Goal: Task Accomplishment & Management: Use online tool/utility

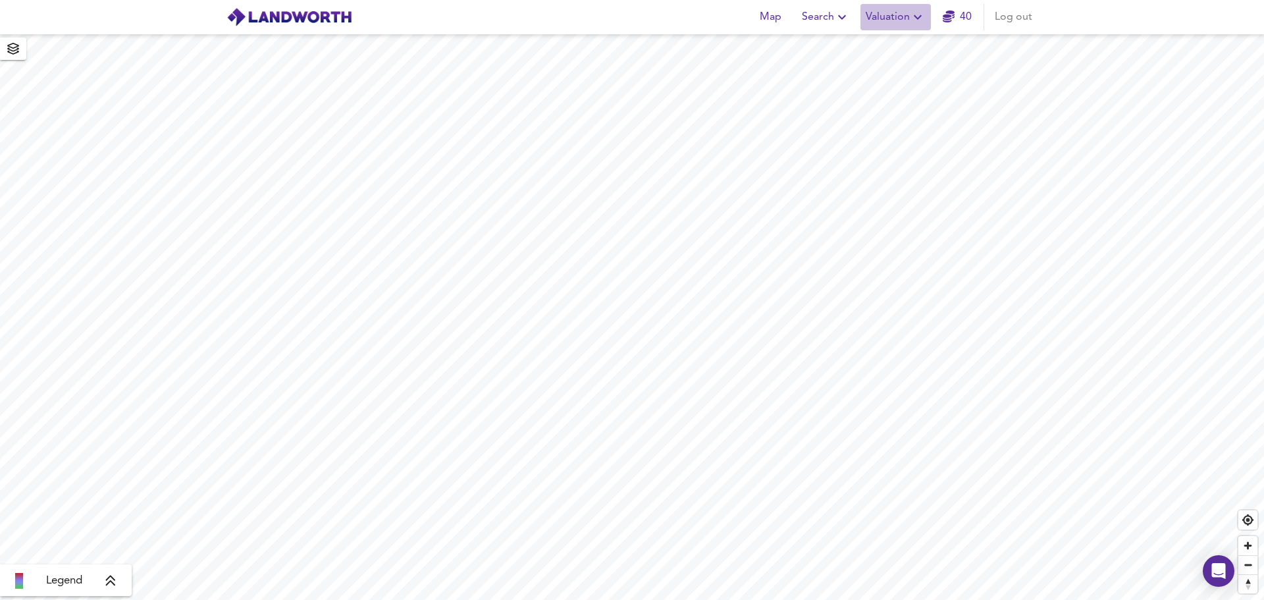
click at [917, 18] on icon "button" at bounding box center [917, 17] width 8 height 5
click at [900, 49] on li "New Valuation Report" at bounding box center [895, 48] width 157 height 24
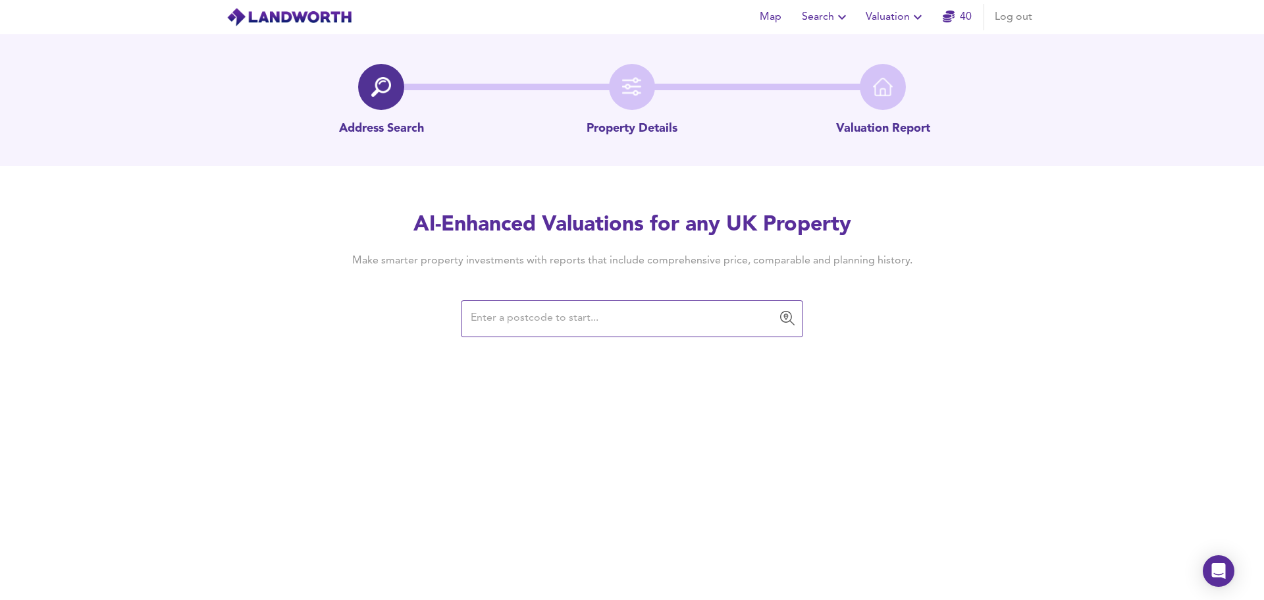
click at [548, 322] on input "text" at bounding box center [622, 318] width 311 height 25
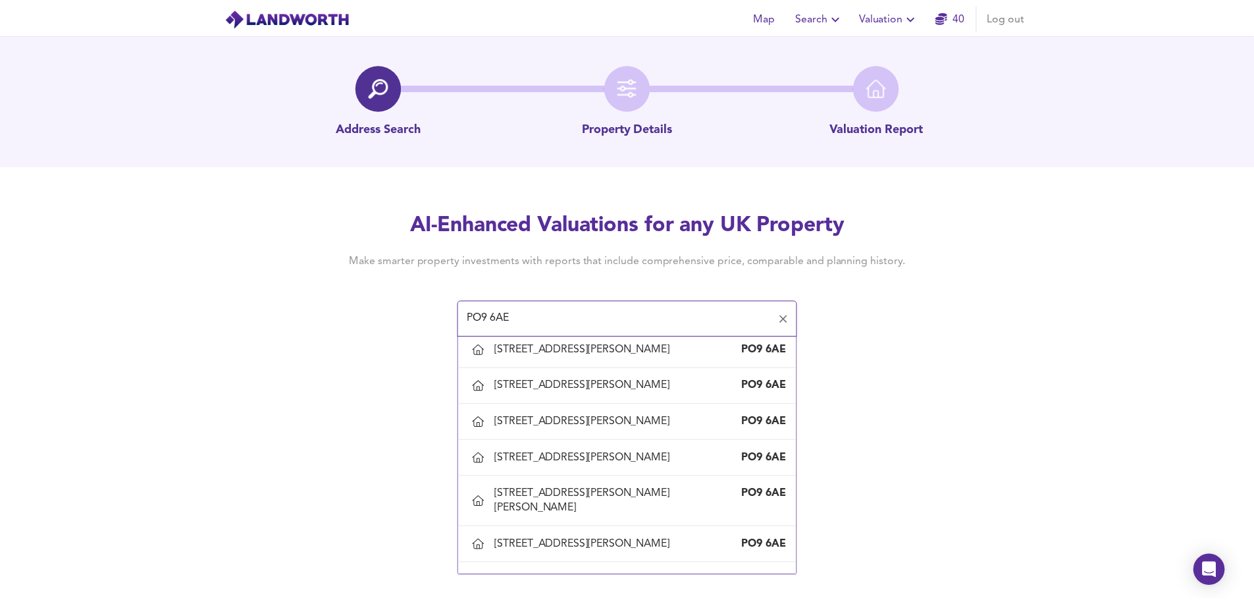
scroll to position [399, 0]
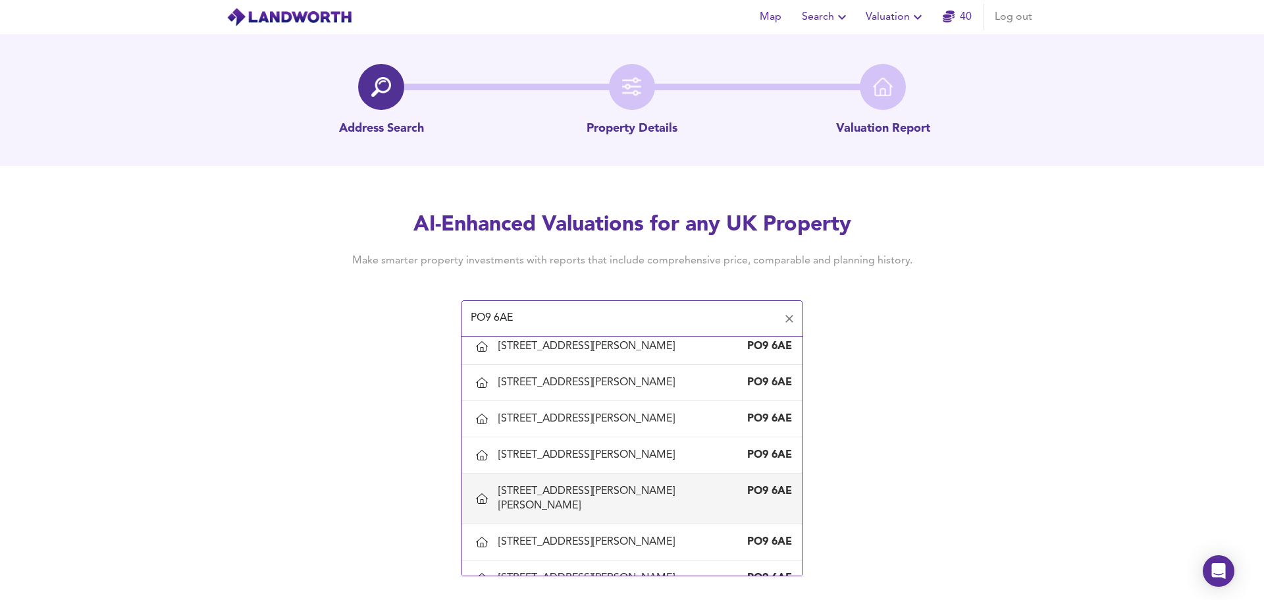
click at [546, 457] on div "[STREET_ADDRESS][PERSON_NAME][PERSON_NAME]" at bounding box center [618, 498] width 241 height 29
type input "[STREET_ADDRESS][PERSON_NAME][PERSON_NAME]"
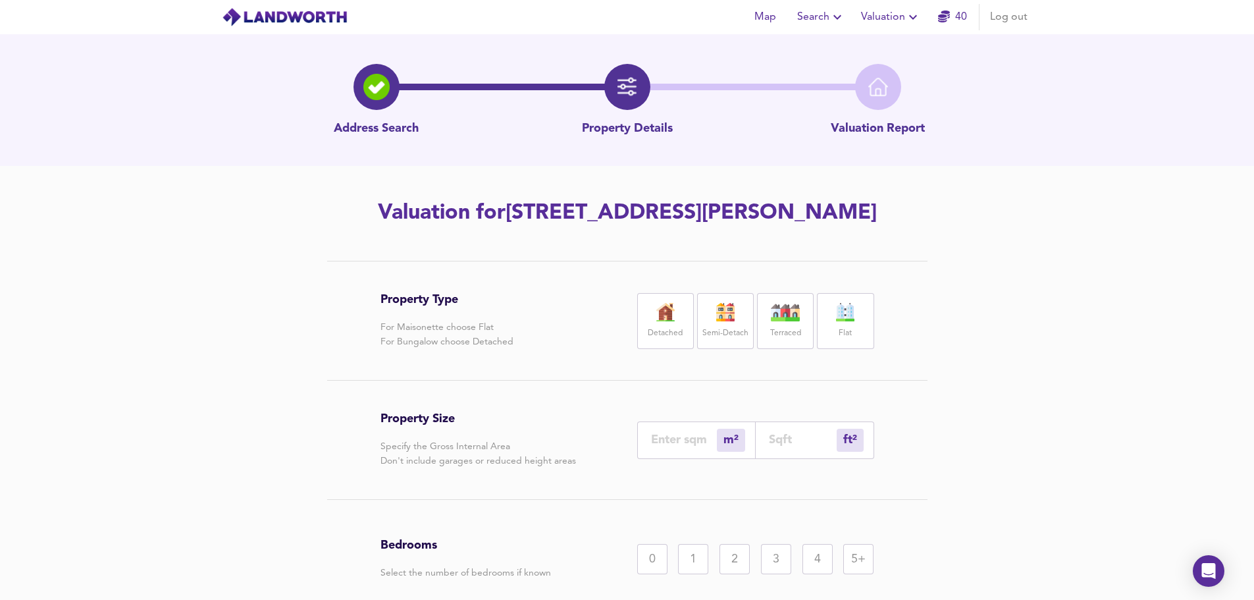
click at [666, 322] on div "Detached" at bounding box center [665, 321] width 57 height 56
click at [786, 440] on input "number" at bounding box center [803, 439] width 68 height 14
type input "0"
type input "1"
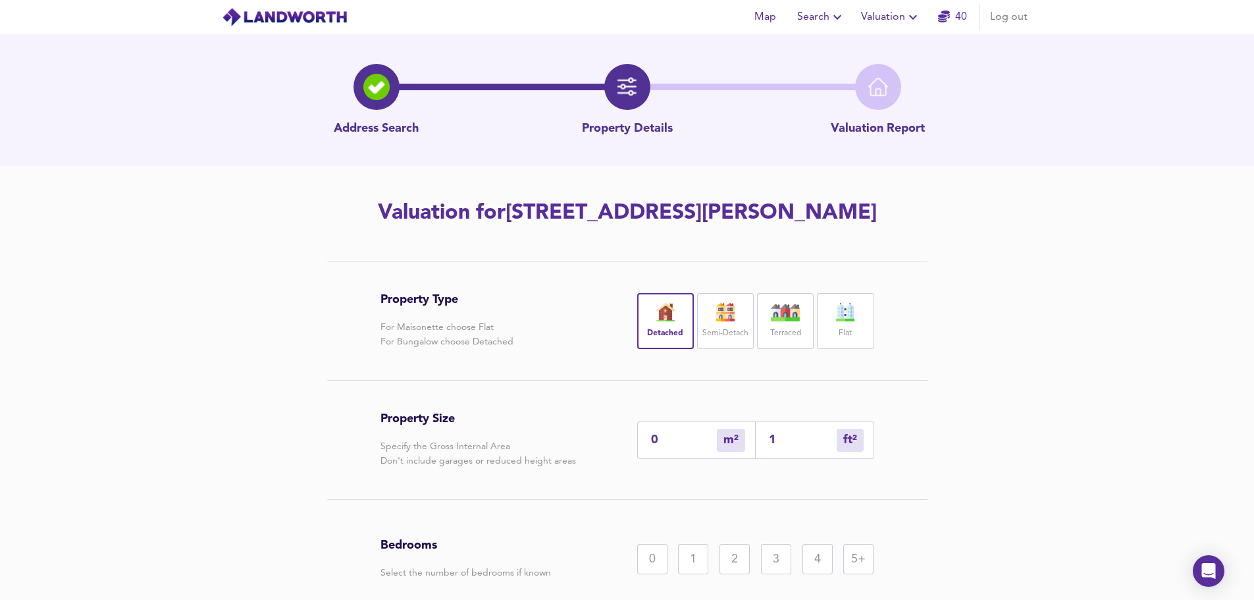
type input "10"
type input "9"
type input "100"
type input "93"
type input "1000"
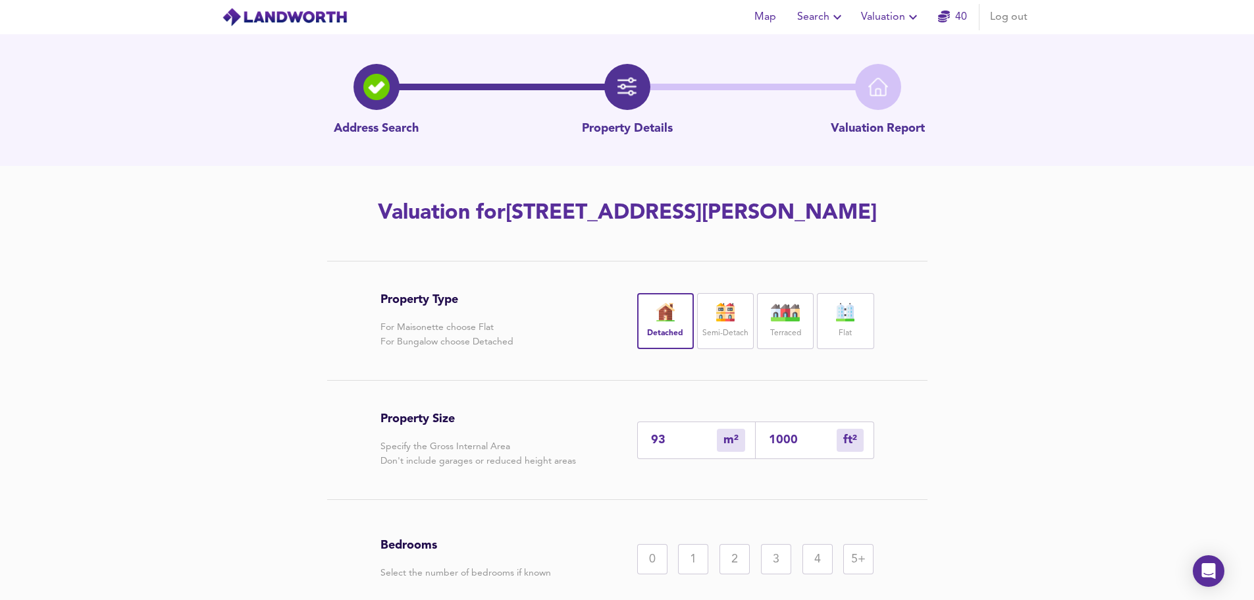
click at [780, 457] on div "3" at bounding box center [776, 559] width 30 height 30
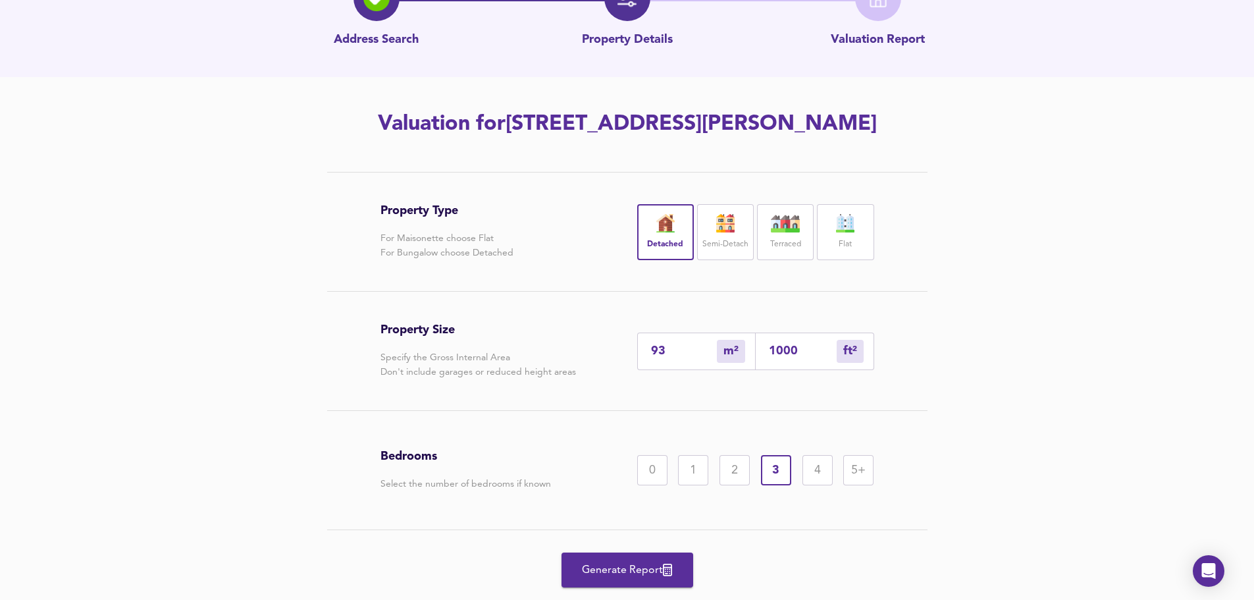
scroll to position [93, 0]
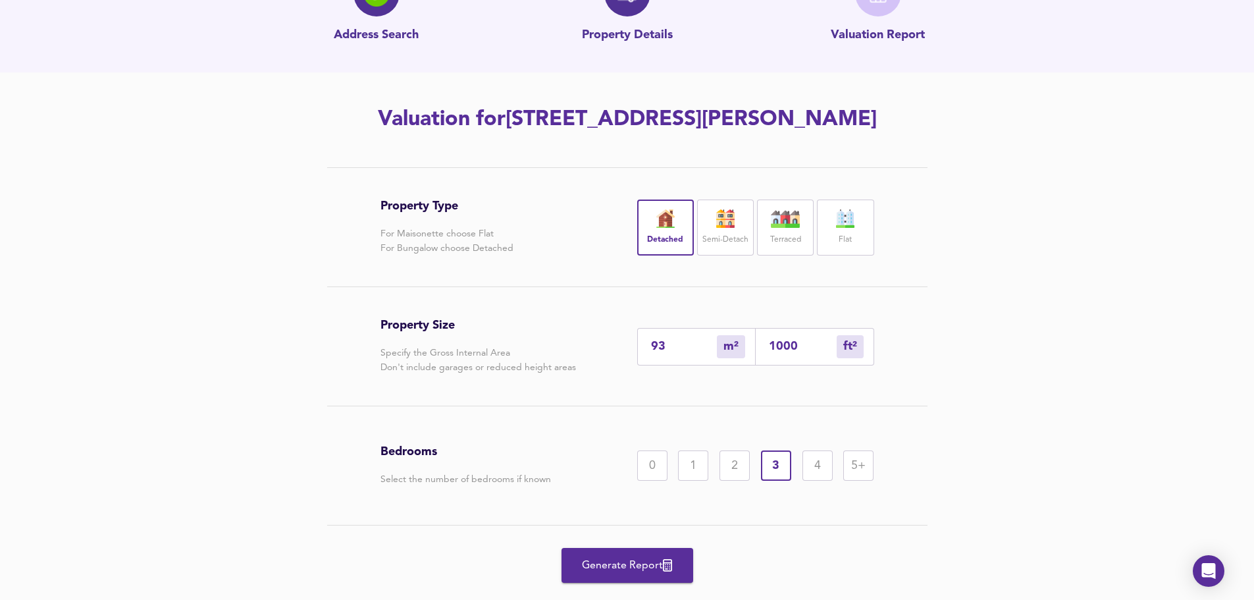
click at [637, 457] on span "Generate Report" at bounding box center [627, 565] width 105 height 18
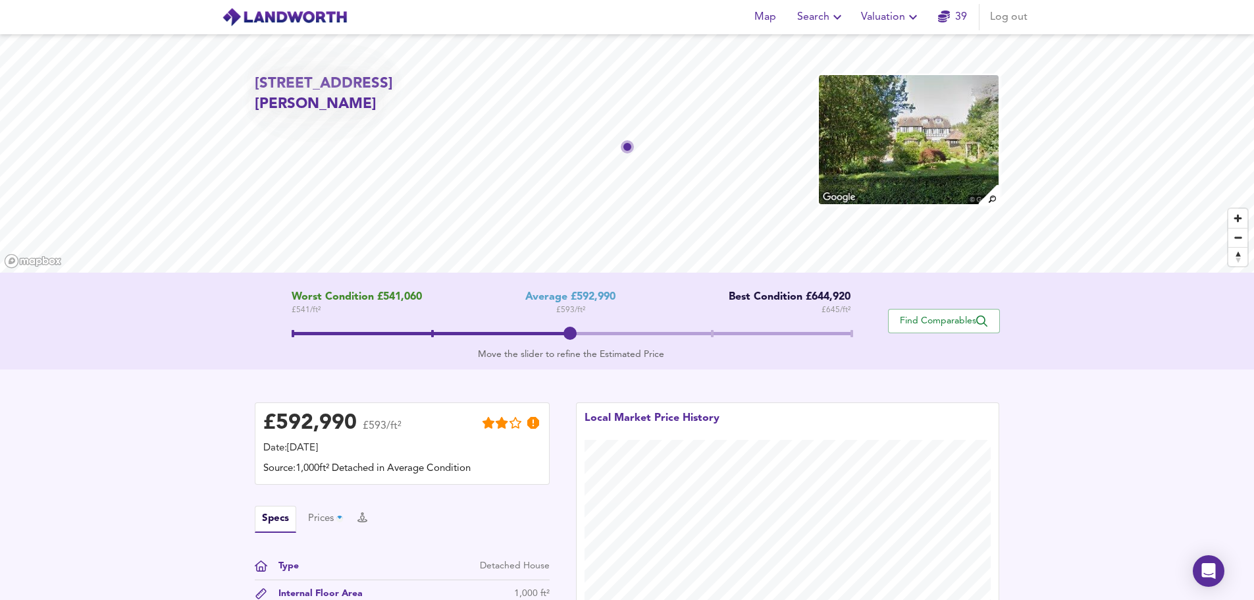
scroll to position [93, 0]
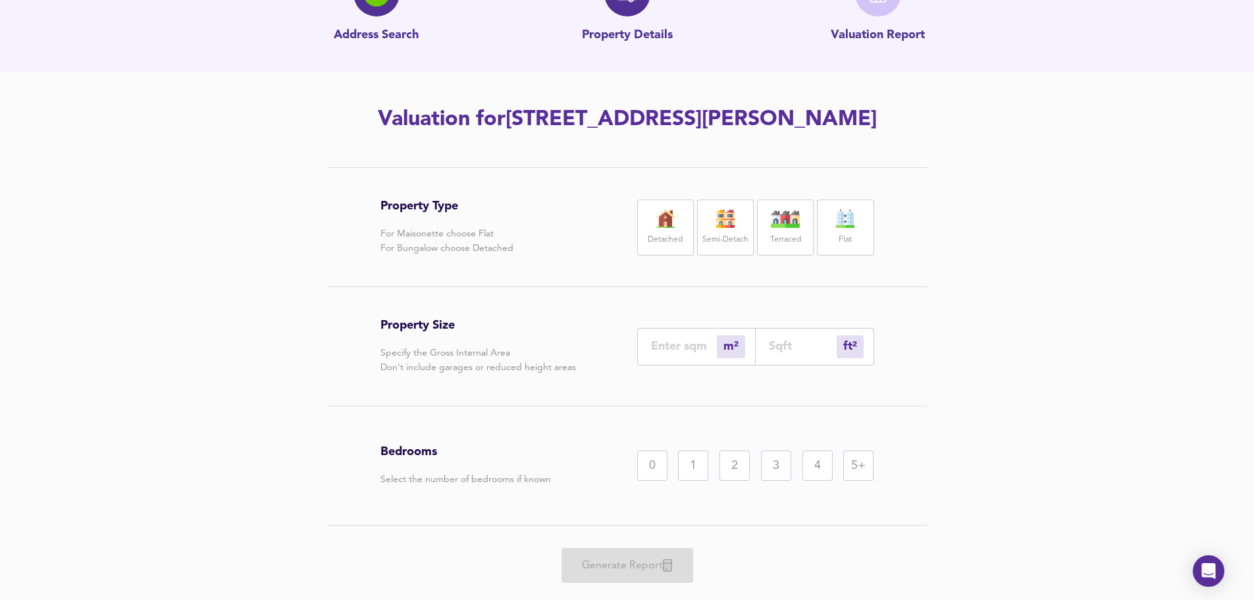
click at [660, 224] on img at bounding box center [665, 218] width 33 height 18
click at [778, 346] on input "number" at bounding box center [803, 346] width 68 height 14
click at [692, 346] on input "number" at bounding box center [684, 346] width 66 height 14
type input "6"
type input "65"
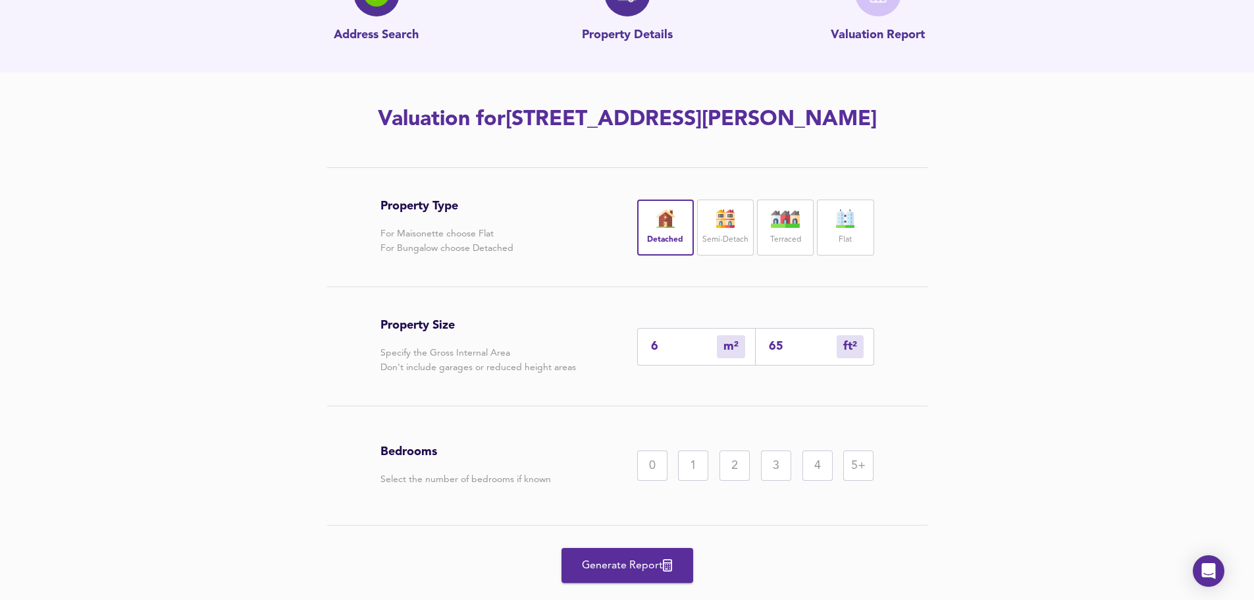
type input "62"
type input "667"
type input "622"
type input "6695"
type input "622"
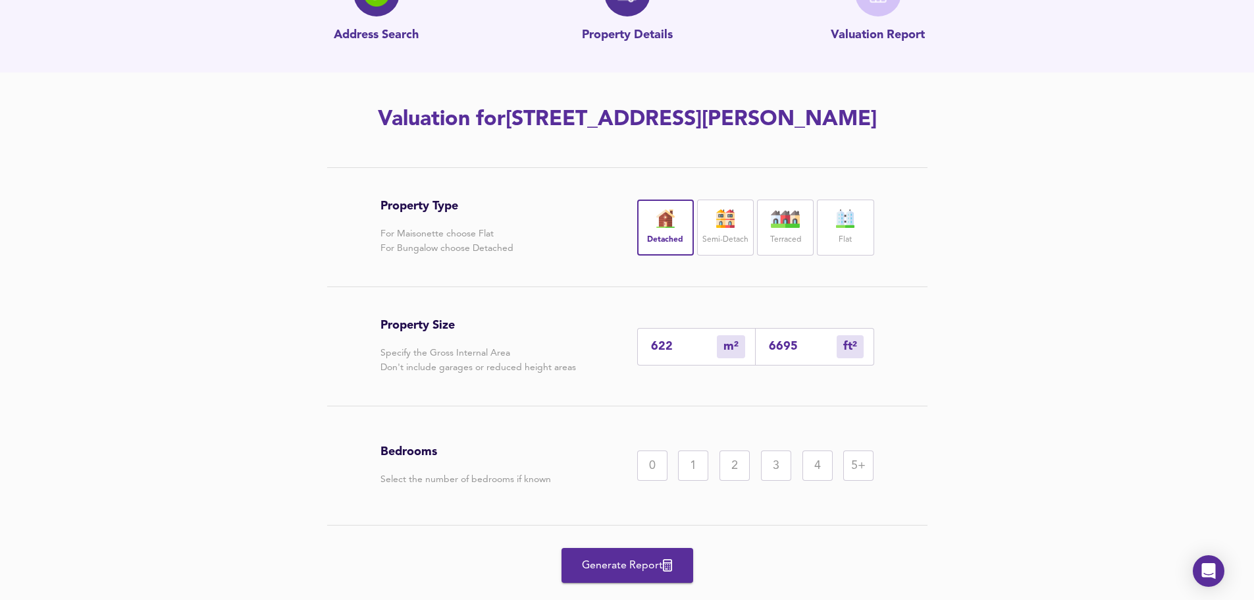
click at [852, 457] on div "5+" at bounding box center [858, 465] width 30 height 30
click at [618, 457] on span "Generate Report" at bounding box center [627, 565] width 105 height 18
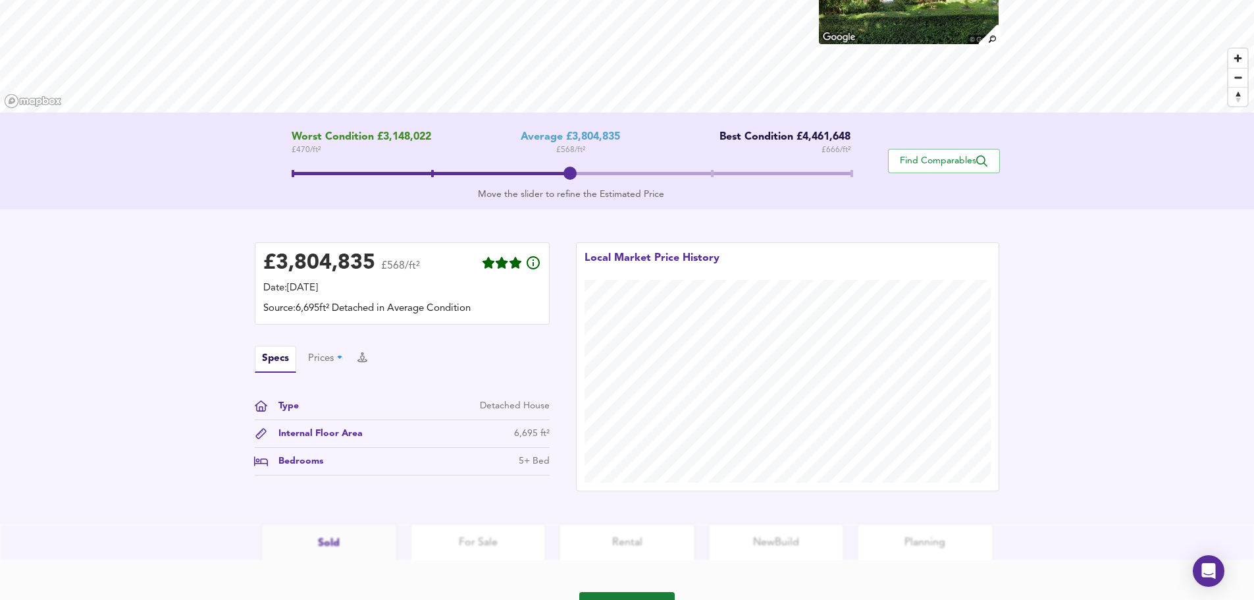
scroll to position [226, 0]
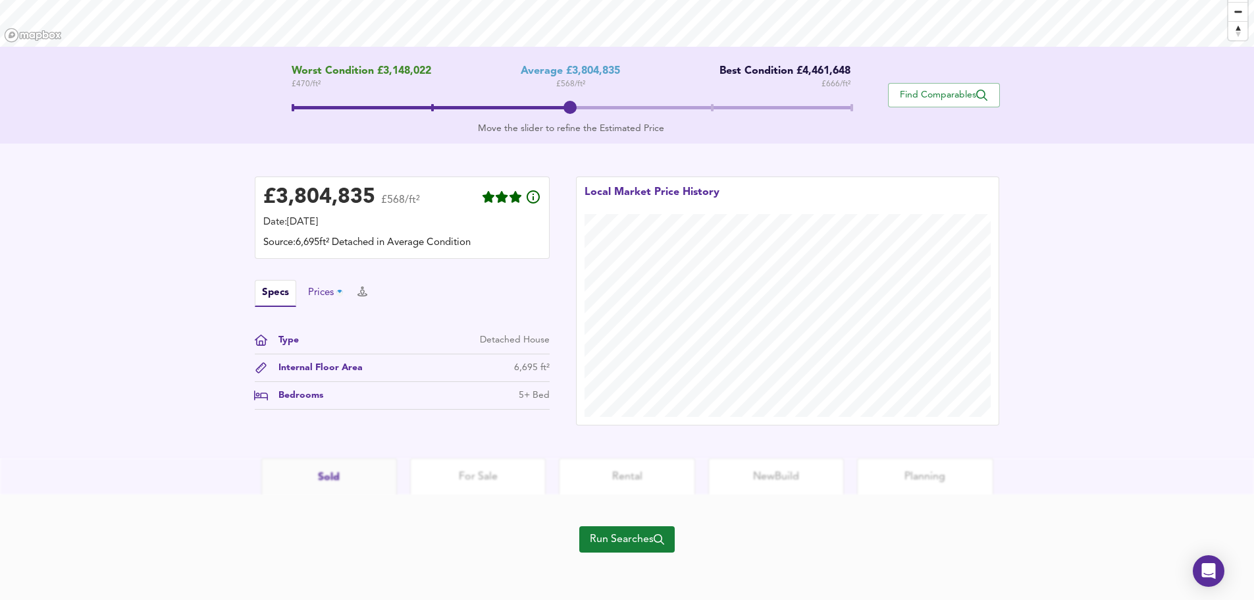
click at [322, 291] on div "Prices" at bounding box center [327, 293] width 38 height 14
click at [267, 297] on button "Specs" at bounding box center [267, 293] width 25 height 14
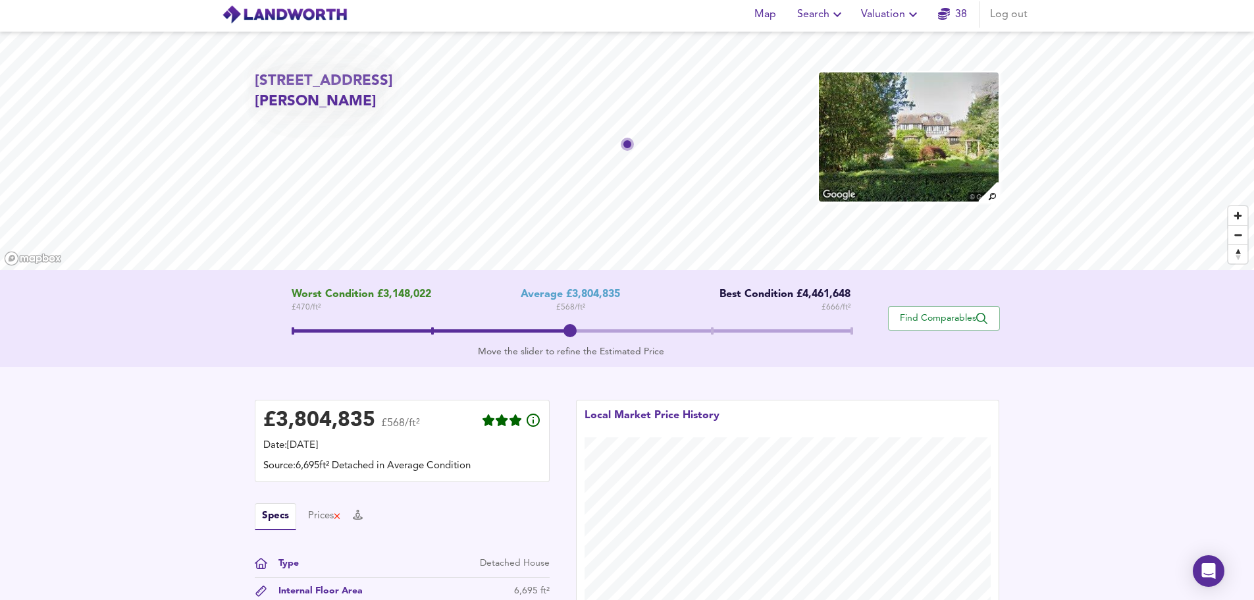
scroll to position [0, 0]
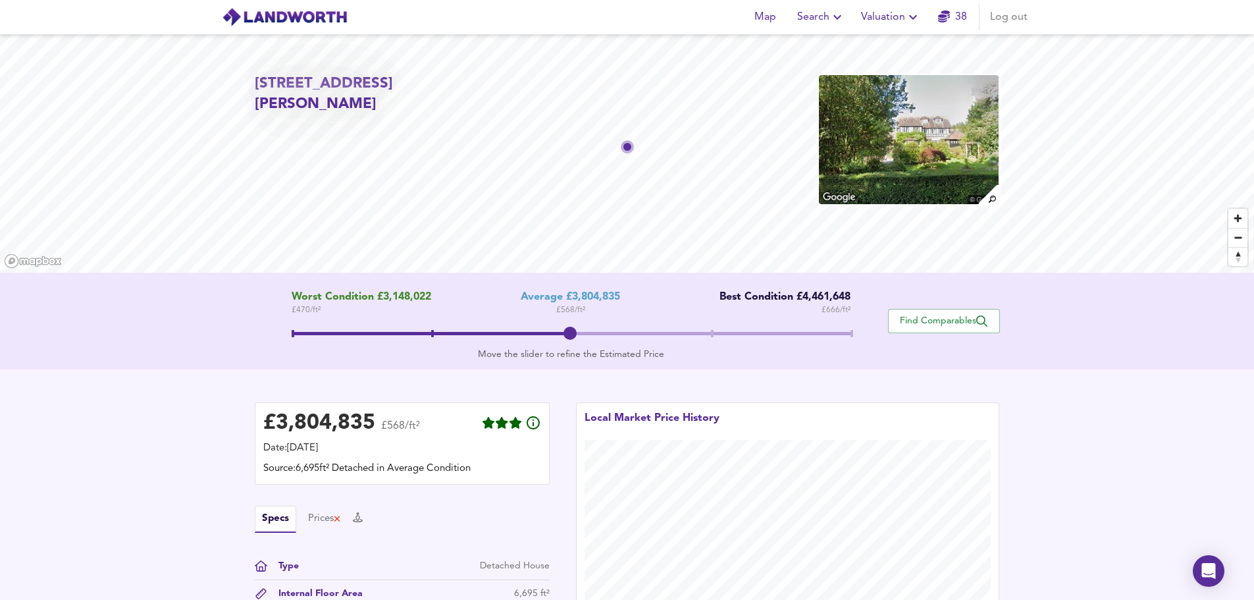
scroll to position [93, 0]
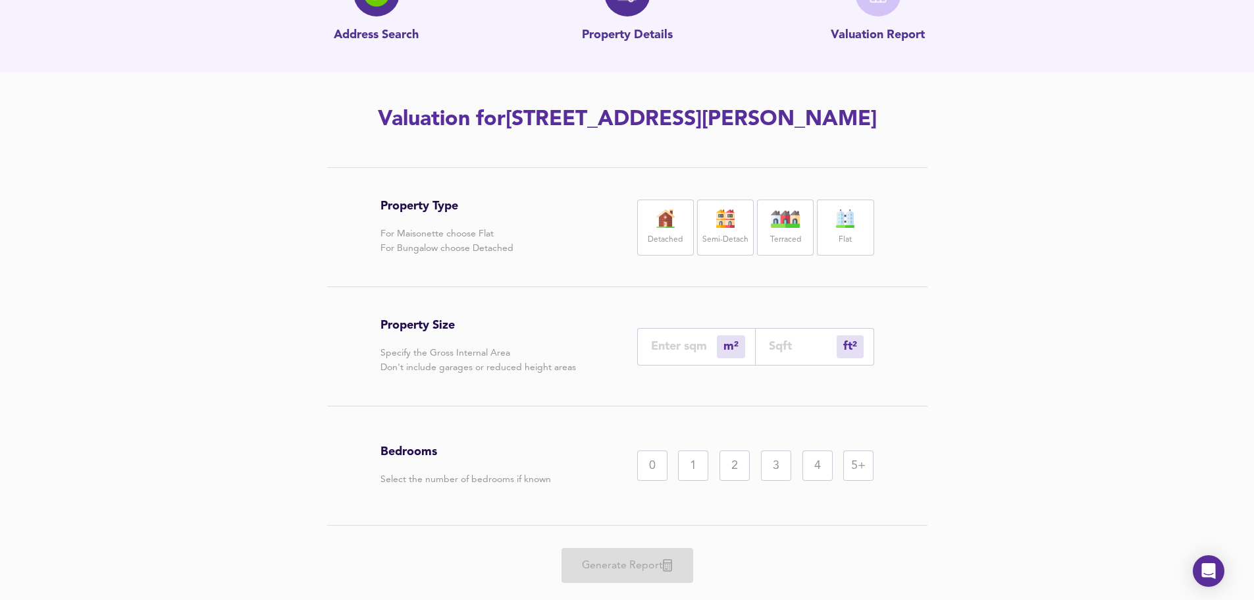
click at [786, 344] on input "number" at bounding box center [803, 346] width 68 height 14
type input "0"
type input "5"
type input "50"
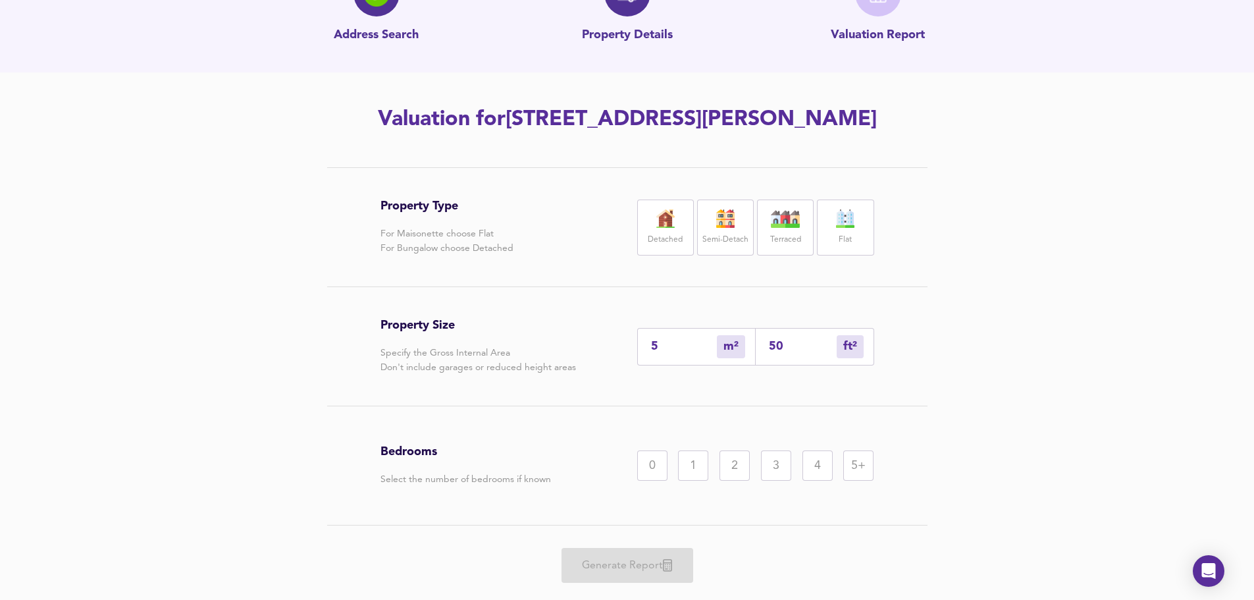
type input "46"
type input "500"
type input "465"
type input "5000"
click at [863, 457] on div "5+" at bounding box center [858, 465] width 30 height 30
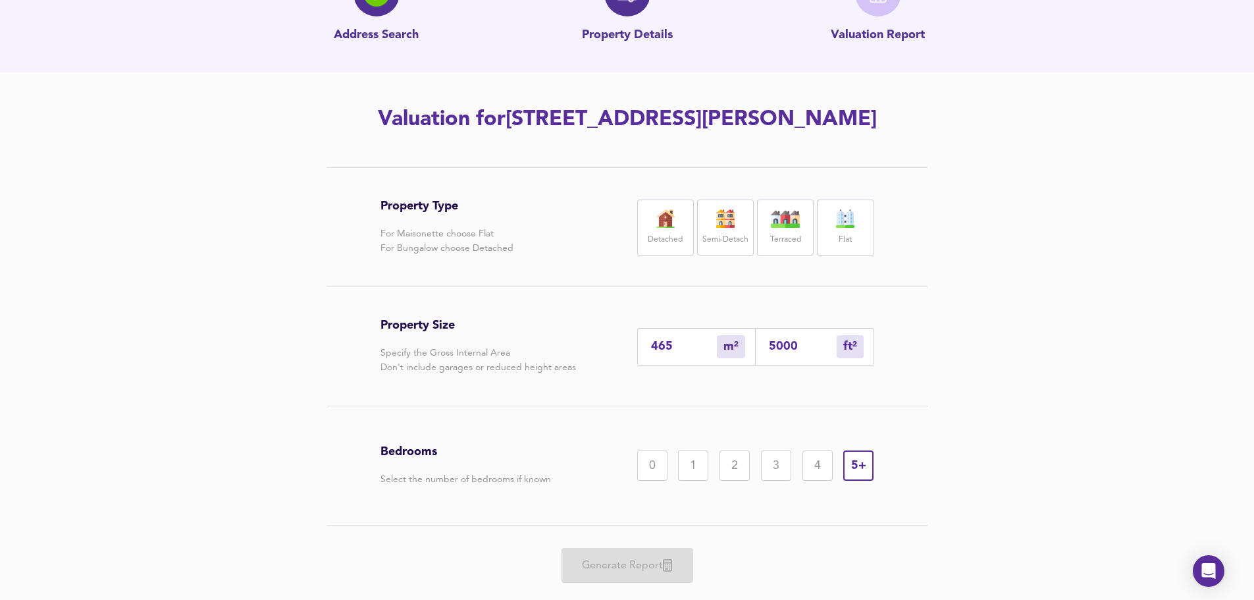
click at [667, 228] on div "Detached" at bounding box center [665, 227] width 57 height 56
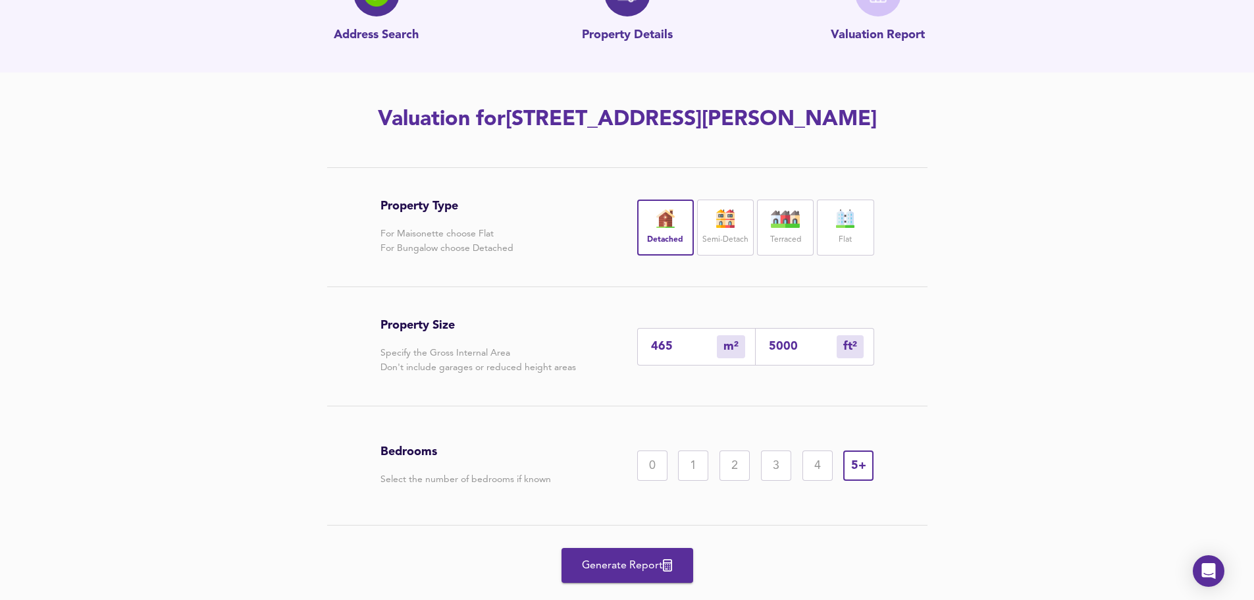
click at [656, 457] on span "Generate Report" at bounding box center [627, 565] width 105 height 18
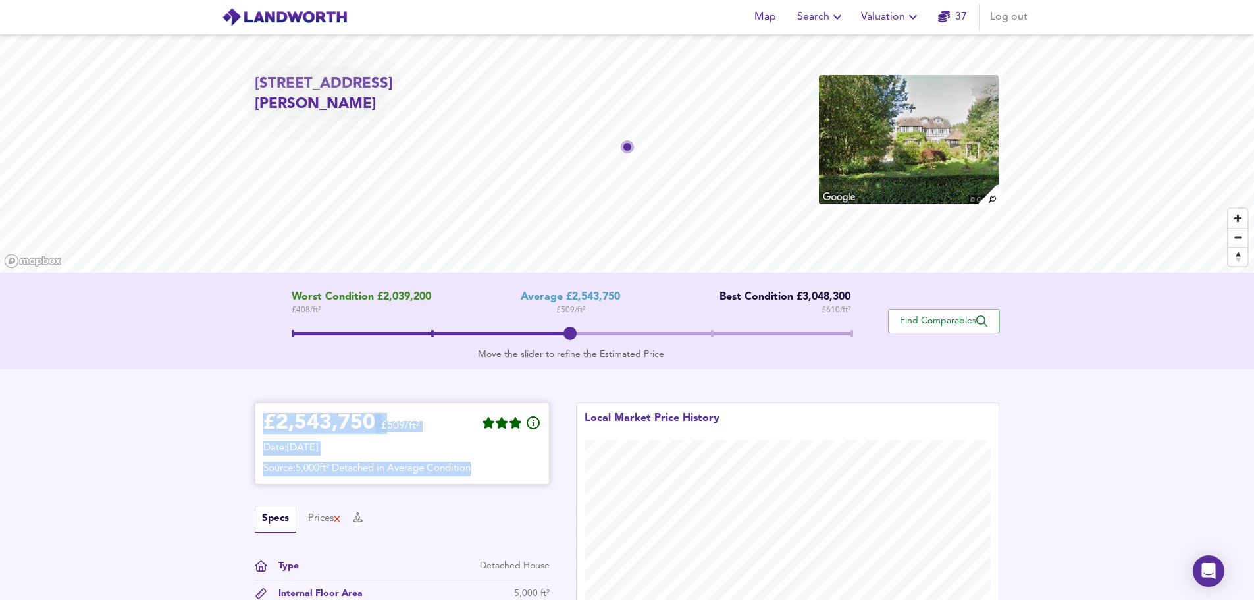
drag, startPoint x: 264, startPoint y: 423, endPoint x: 497, endPoint y: 471, distance: 237.9
click at [497, 457] on div "£ 2,543,750 £509/ft² Date: [DATE] Source: 5,000ft² Detached in Average Condition" at bounding box center [402, 443] width 278 height 65
copy div "£ 2,543,750 £509/ft² Date: [DATE] Source: 5,000ft² Detached in Average Condition"
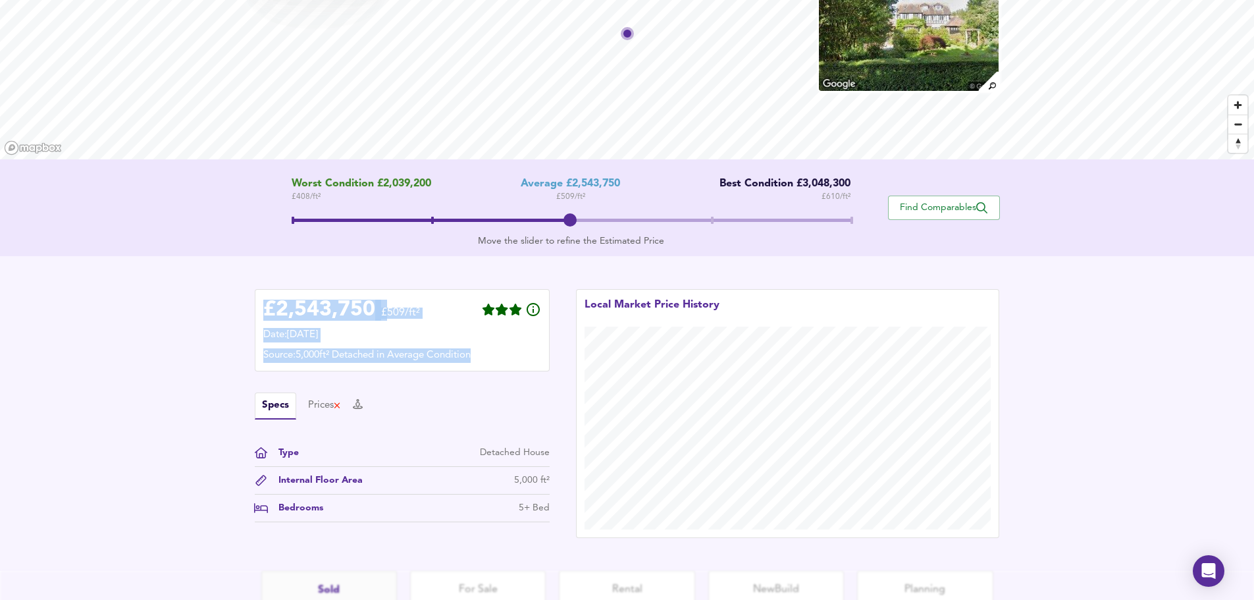
scroll to position [155, 0]
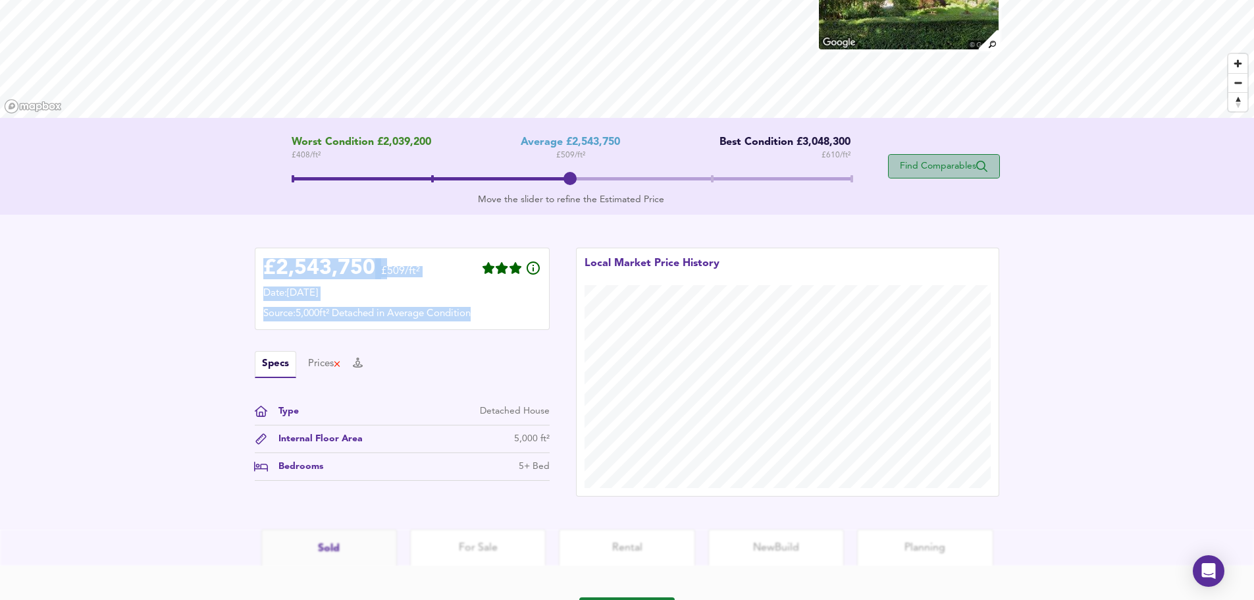
click at [943, 163] on span "Find Comparables" at bounding box center [943, 166] width 97 height 13
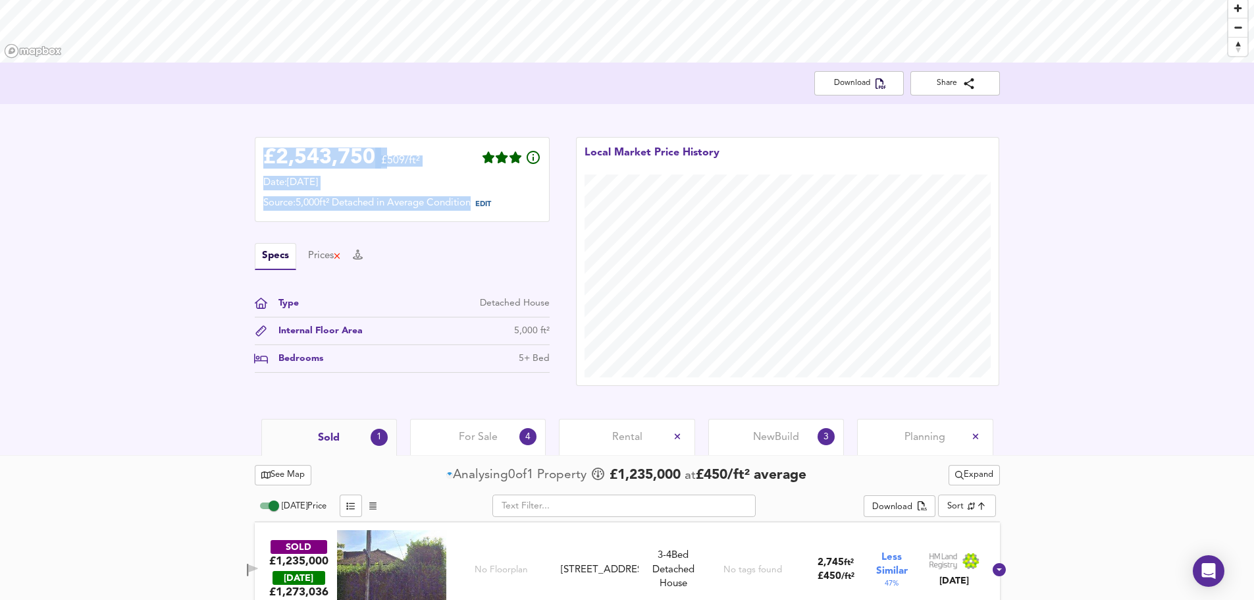
scroll to position [234, 0]
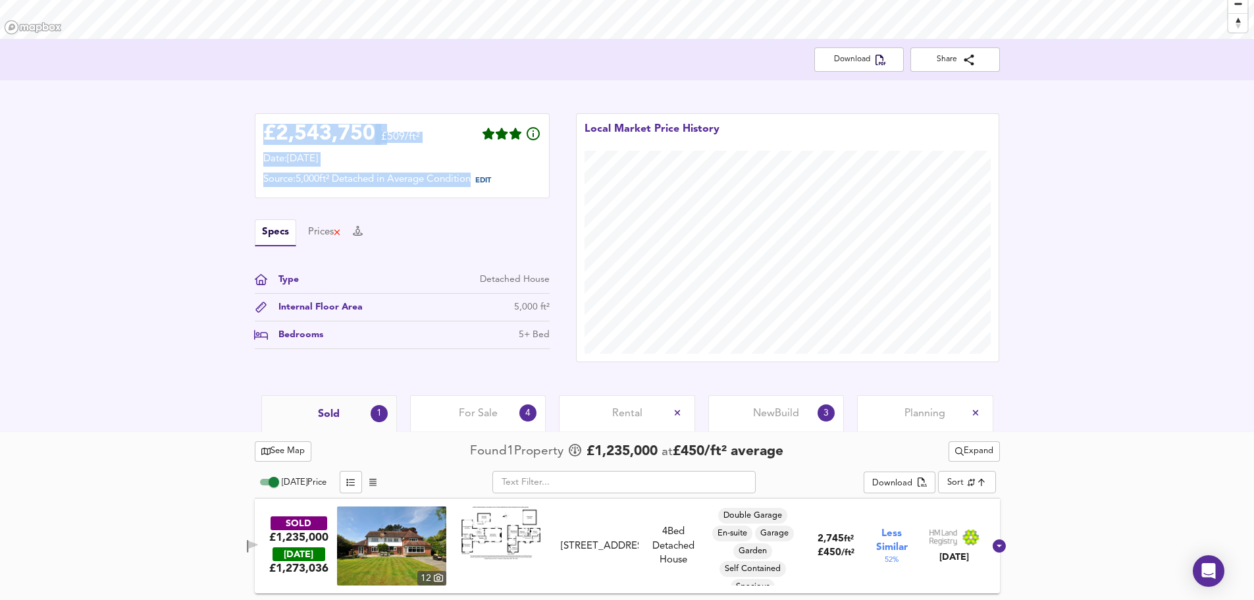
click at [501, 412] on div "For Sale 4" at bounding box center [478, 413] width 136 height 36
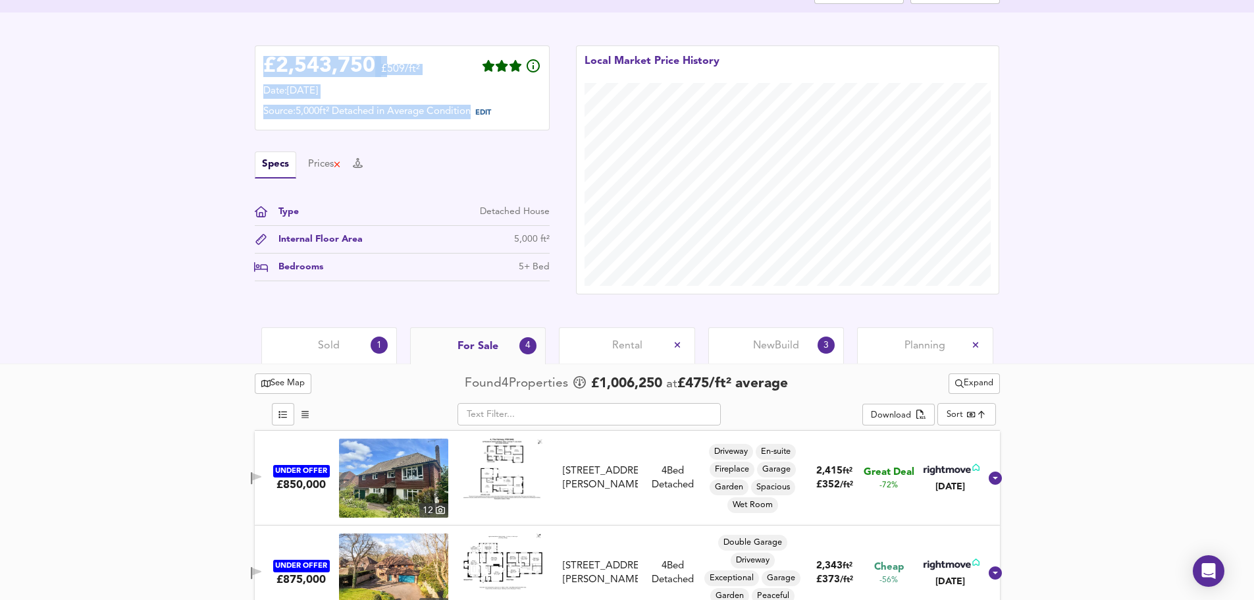
scroll to position [297, 0]
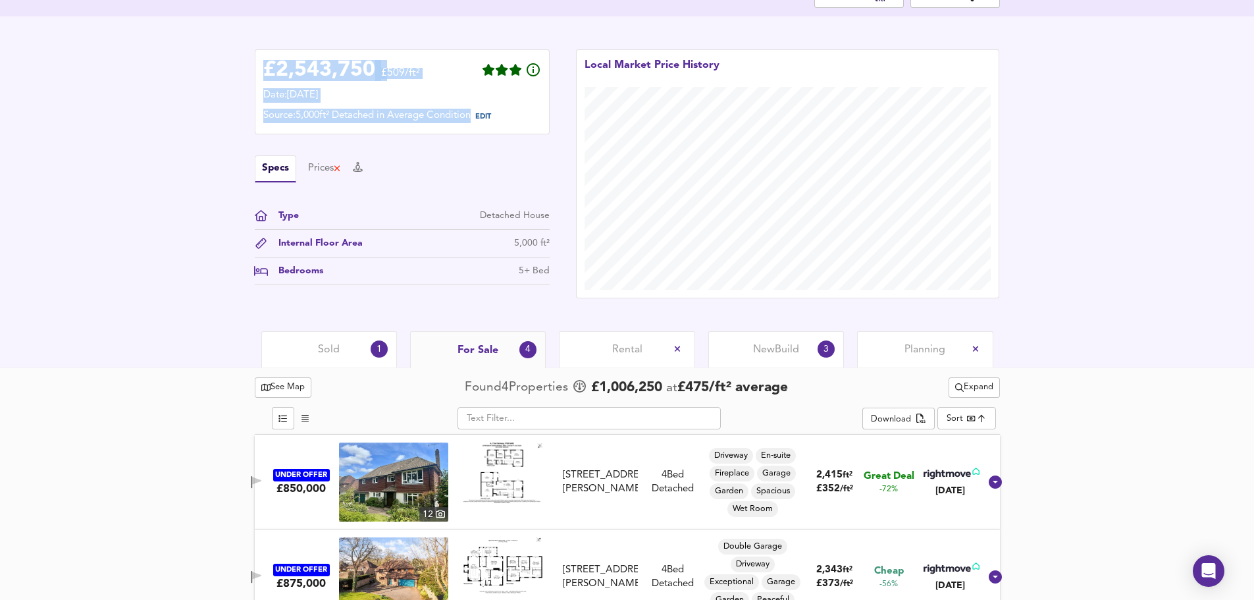
click at [911, 350] on span "Planning" at bounding box center [924, 349] width 41 height 14
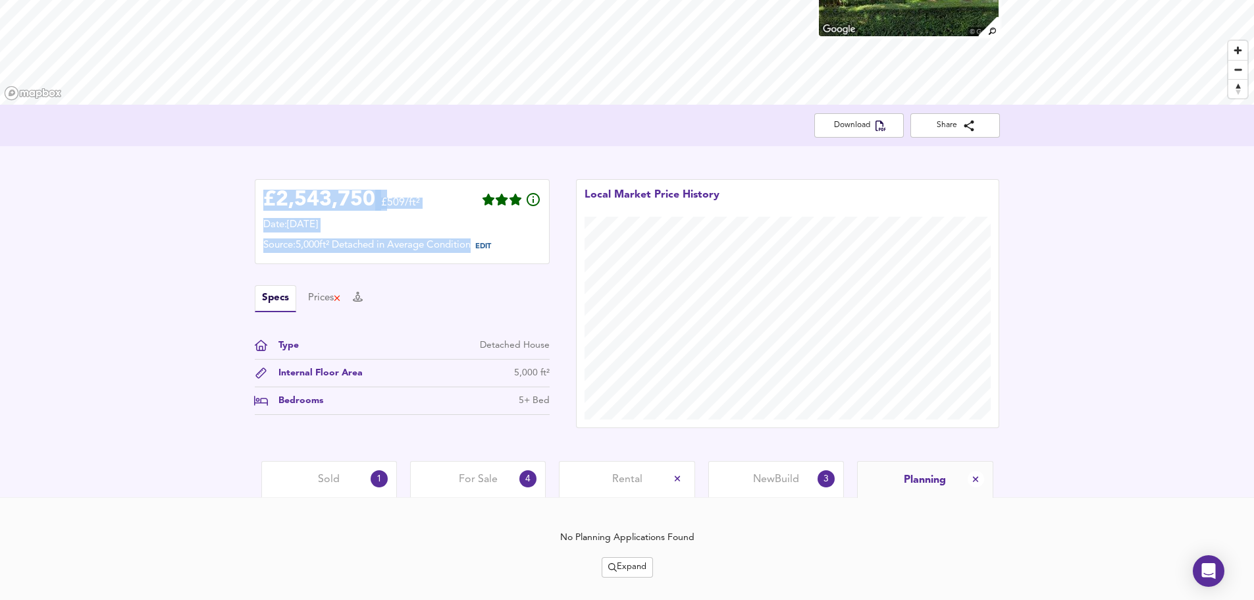
scroll to position [197, 0]
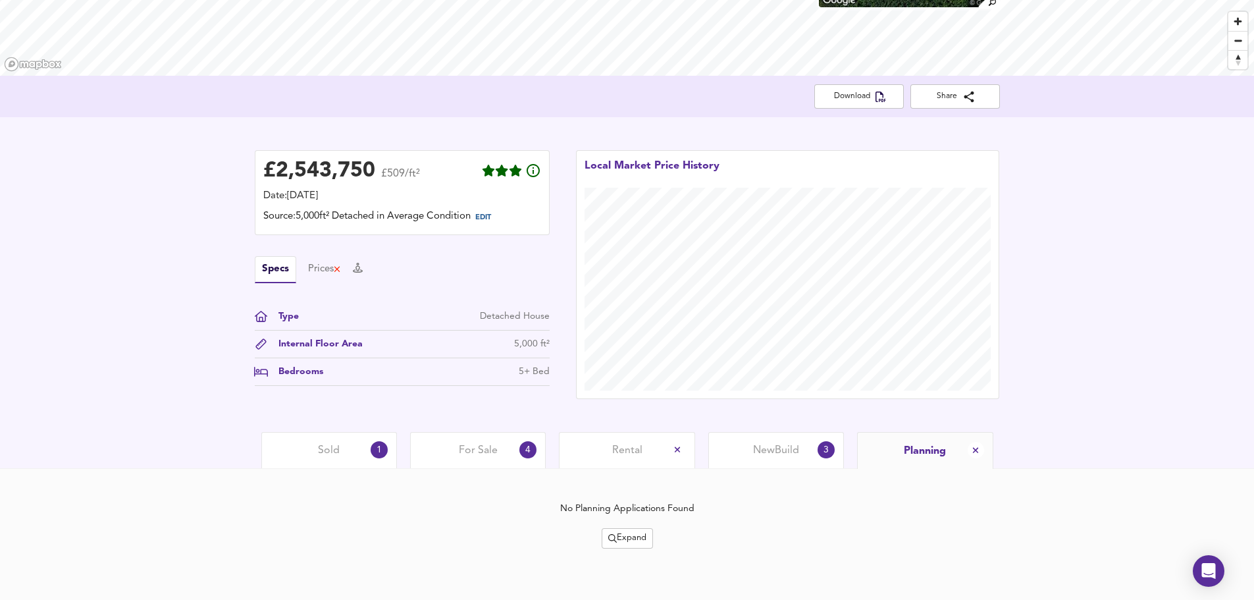
click at [1010, 321] on div "£ 2,543,750 £509/ft² Date: [DATE] Source: 5,000ft² Detached in Average Conditio…" at bounding box center [627, 274] width 1254 height 315
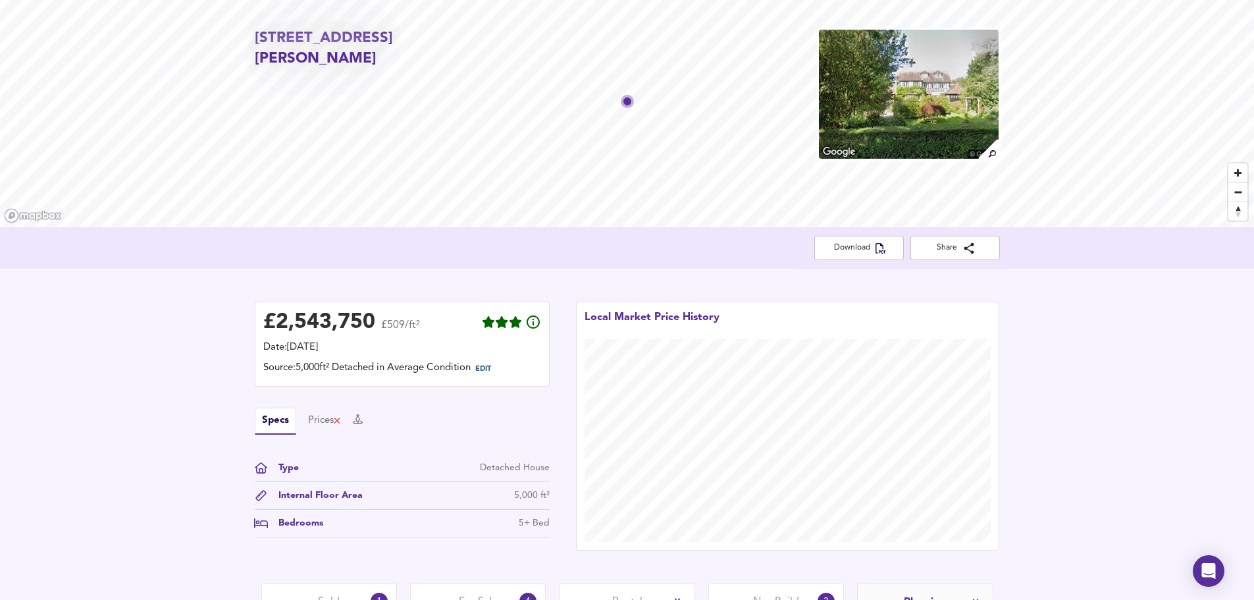
scroll to position [0, 0]
